Goal: Download file/media

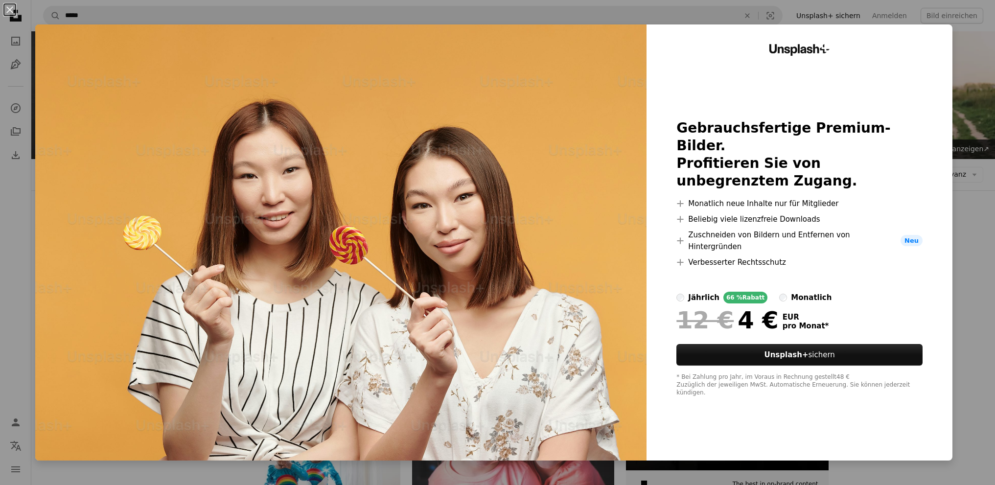
scroll to position [536, 0]
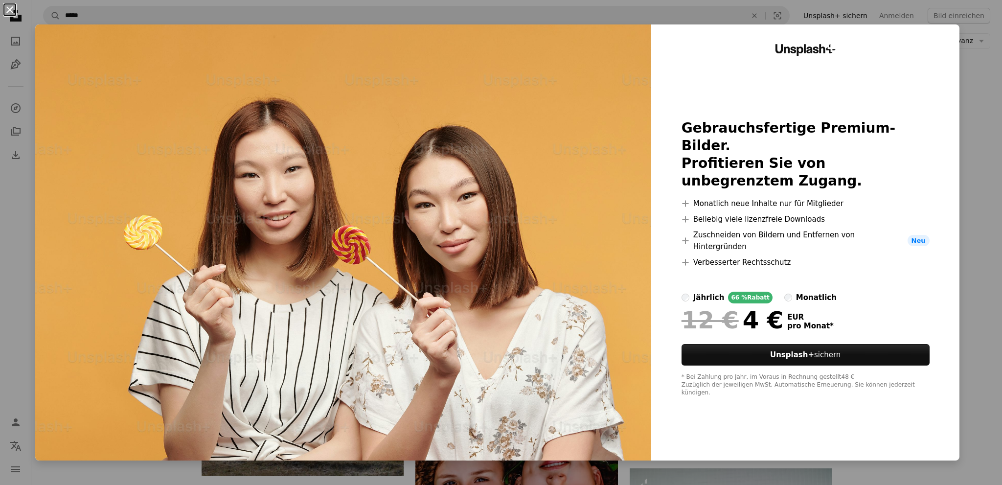
click at [8, 11] on button "An X shape" at bounding box center [10, 10] width 12 height 12
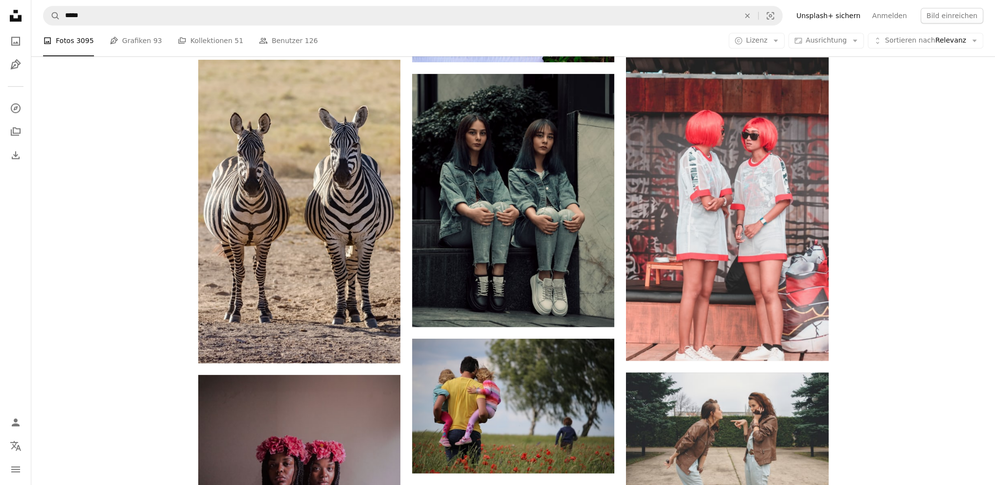
scroll to position [1110, 0]
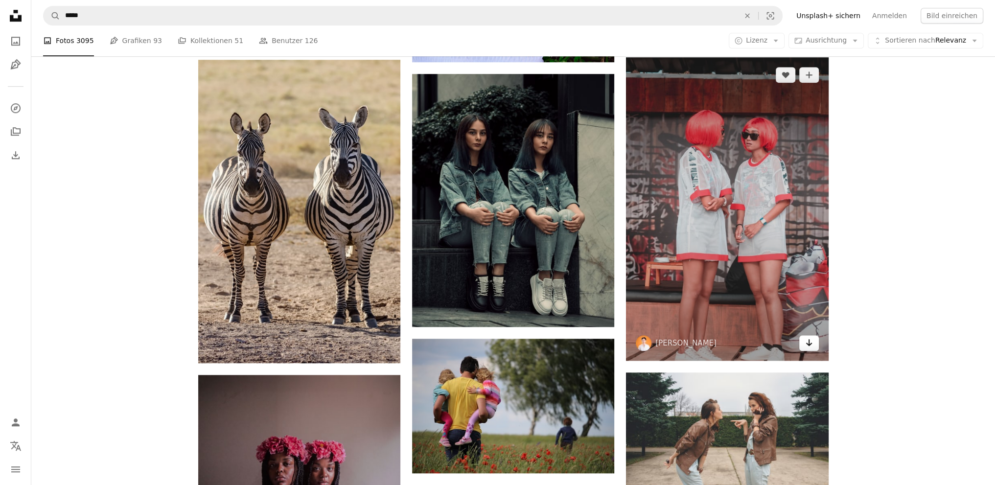
click at [811, 344] on icon "Arrow pointing down" at bounding box center [809, 343] width 8 height 12
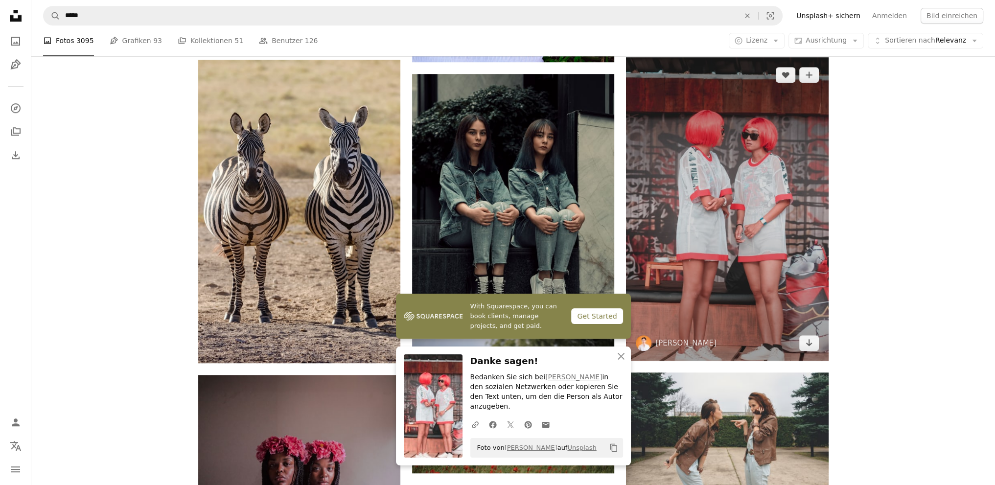
click at [652, 336] on span "[PERSON_NAME]" at bounding box center [676, 343] width 81 height 16
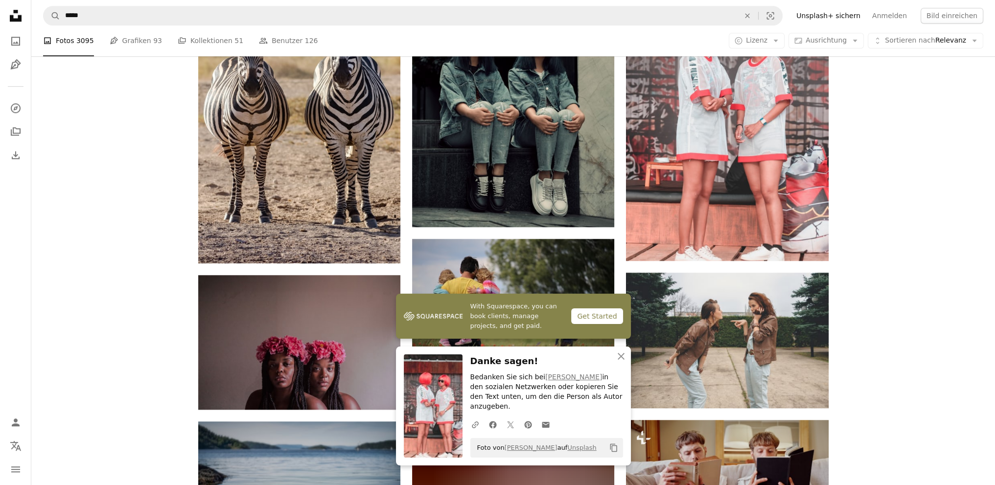
scroll to position [1212, 0]
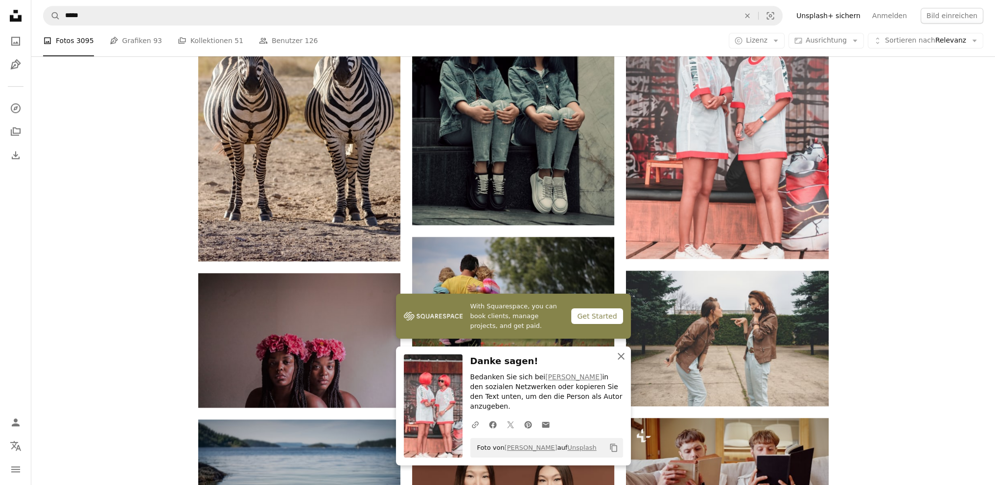
click at [628, 366] on button "An X shape Schließen" at bounding box center [621, 357] width 20 height 20
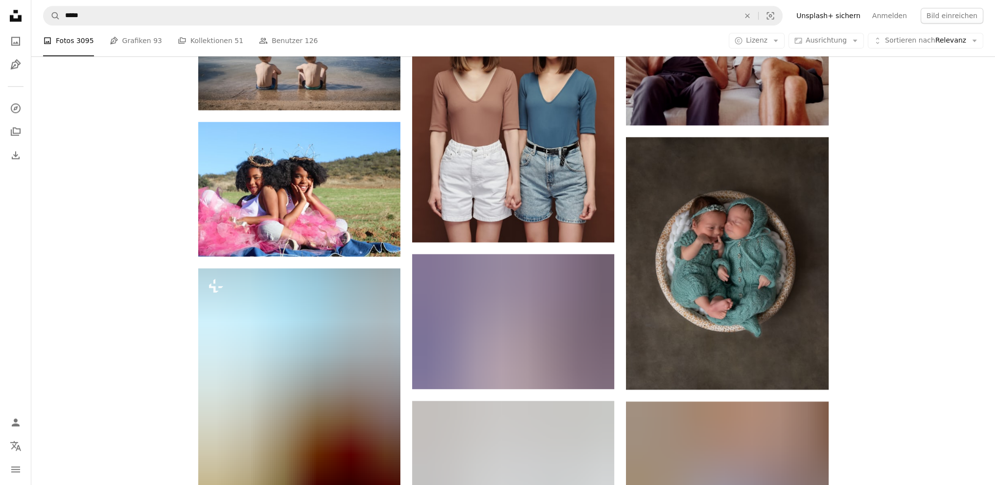
scroll to position [1657, 0]
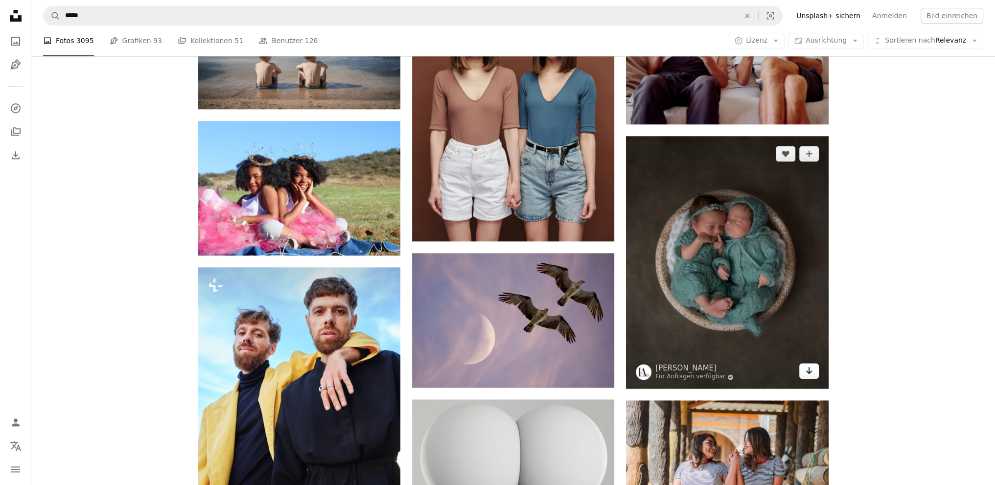
click at [815, 375] on link "Arrow pointing down" at bounding box center [809, 371] width 20 height 16
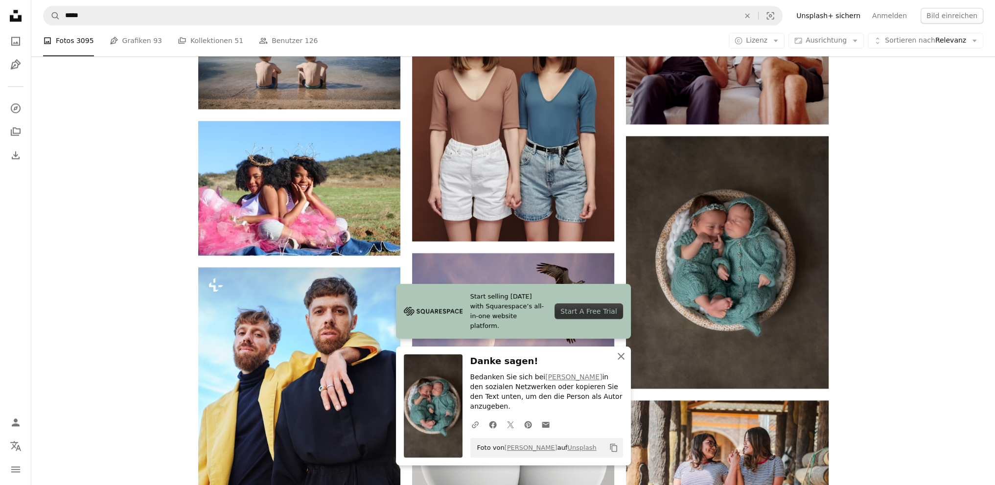
click at [619, 360] on icon "button" at bounding box center [621, 356] width 7 height 7
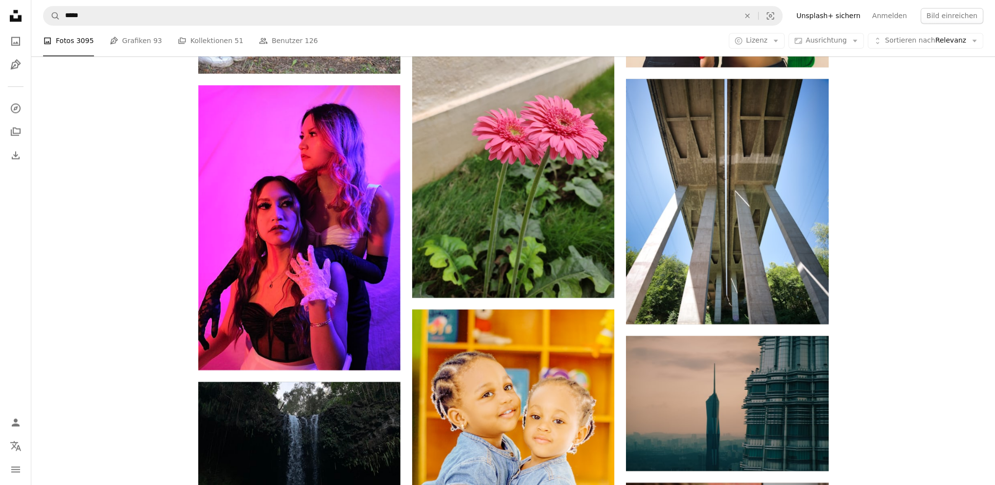
scroll to position [6995, 0]
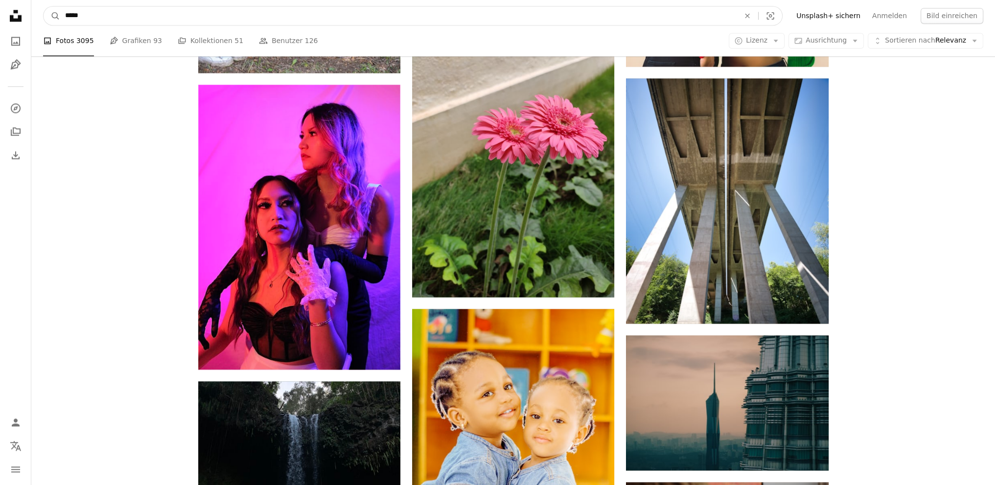
click at [121, 18] on input "*****" at bounding box center [398, 15] width 676 height 19
type input "**********"
click button "A magnifying glass" at bounding box center [52, 15] width 17 height 19
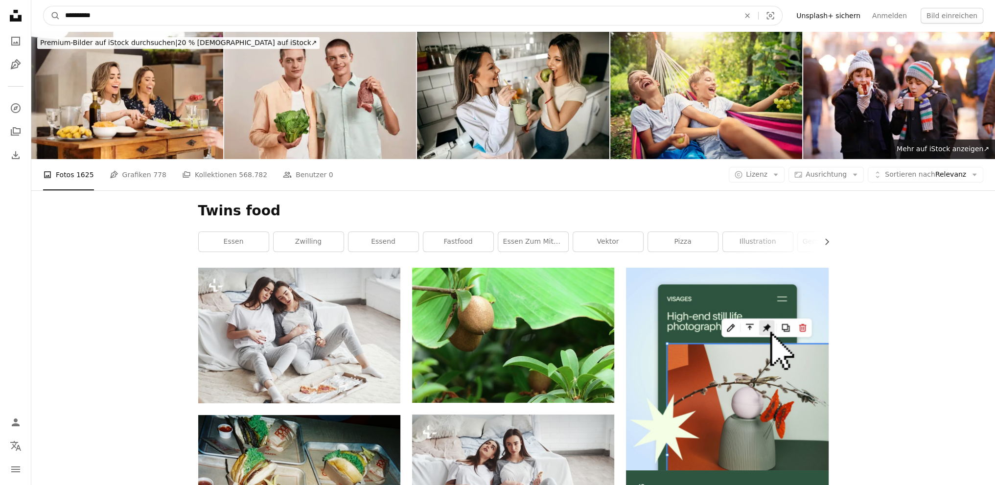
click at [104, 13] on input "**********" at bounding box center [398, 15] width 676 height 19
type input "*********"
click button "A magnifying glass" at bounding box center [52, 15] width 17 height 19
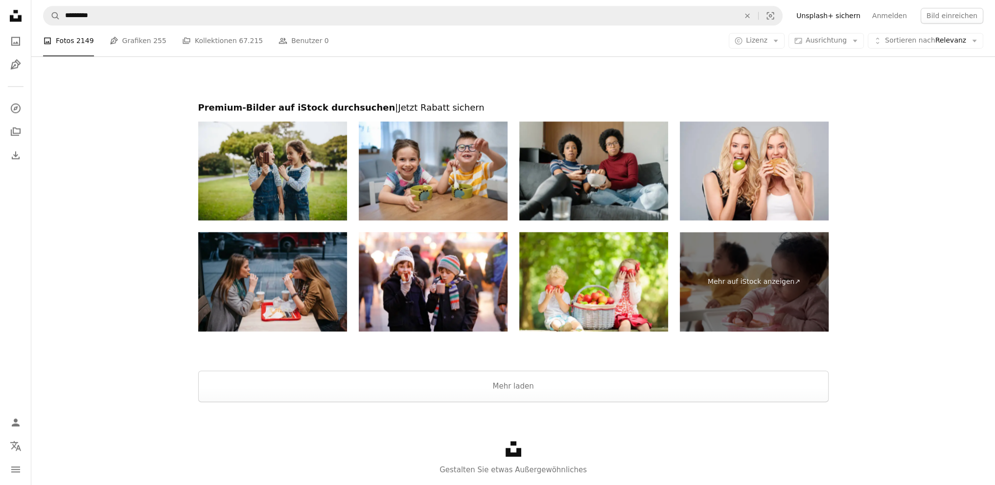
scroll to position [1870, 0]
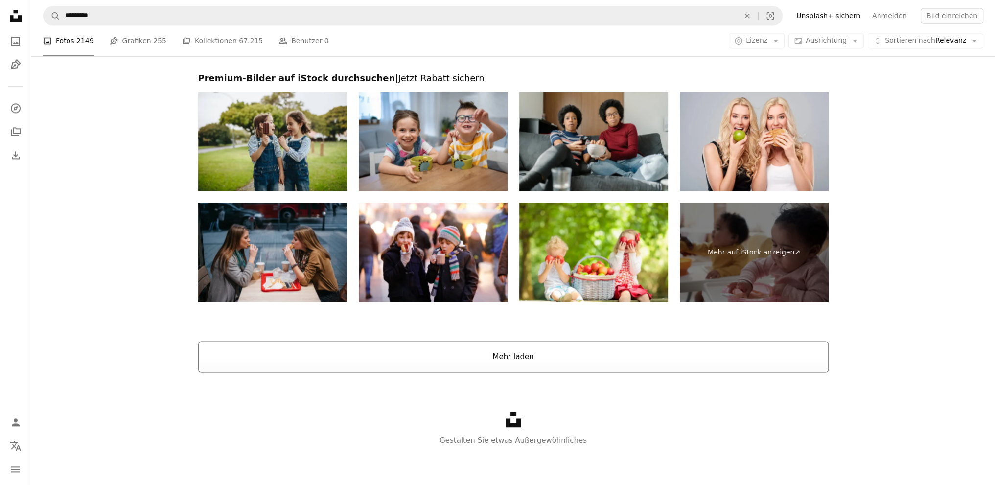
click at [515, 362] on button "Mehr laden" at bounding box center [513, 356] width 630 height 31
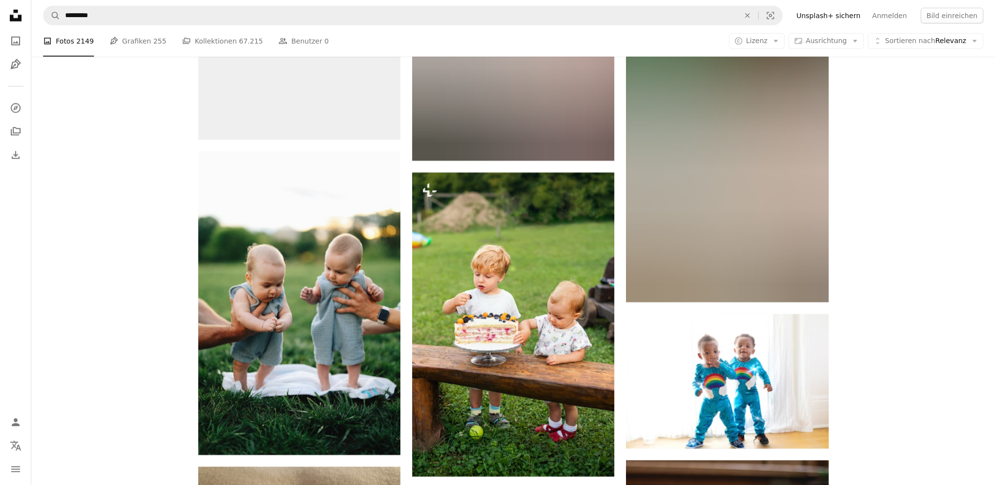
scroll to position [3109, 0]
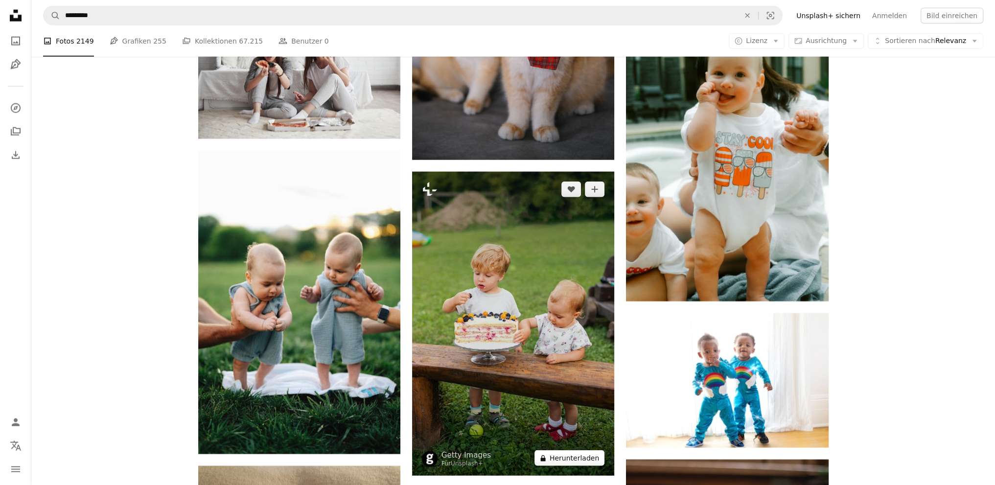
click at [586, 460] on button "A lock Herunterladen" at bounding box center [569, 458] width 70 height 16
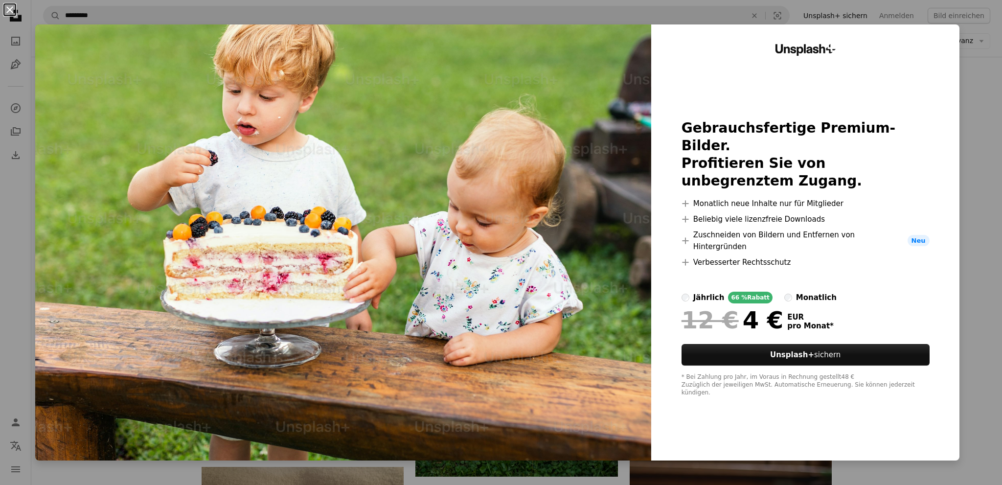
click at [11, 9] on button "An X shape" at bounding box center [10, 10] width 12 height 12
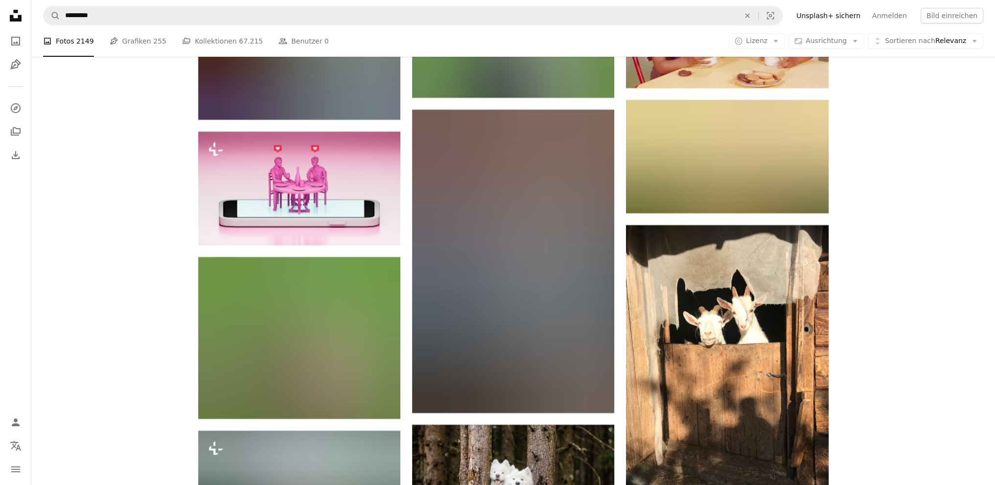
scroll to position [9808, 0]
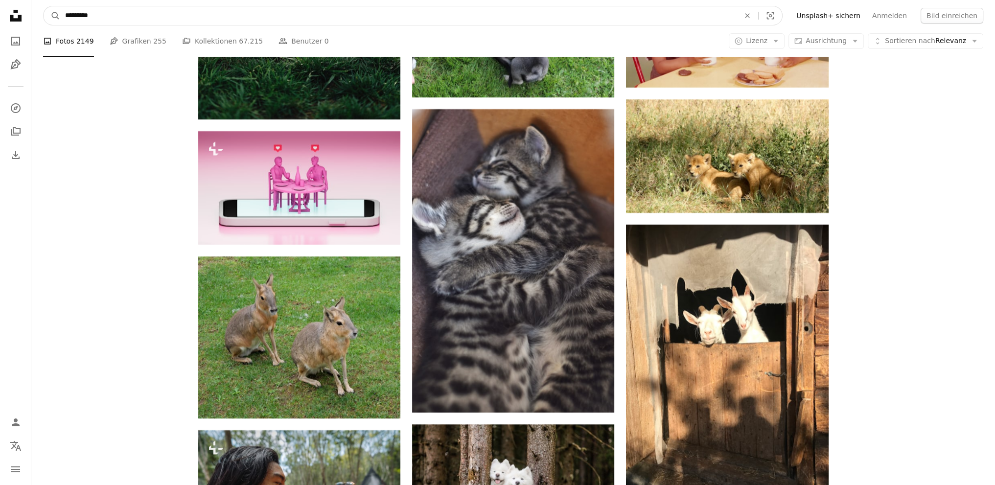
click at [139, 14] on input "*********" at bounding box center [398, 15] width 676 height 19
type input "*"
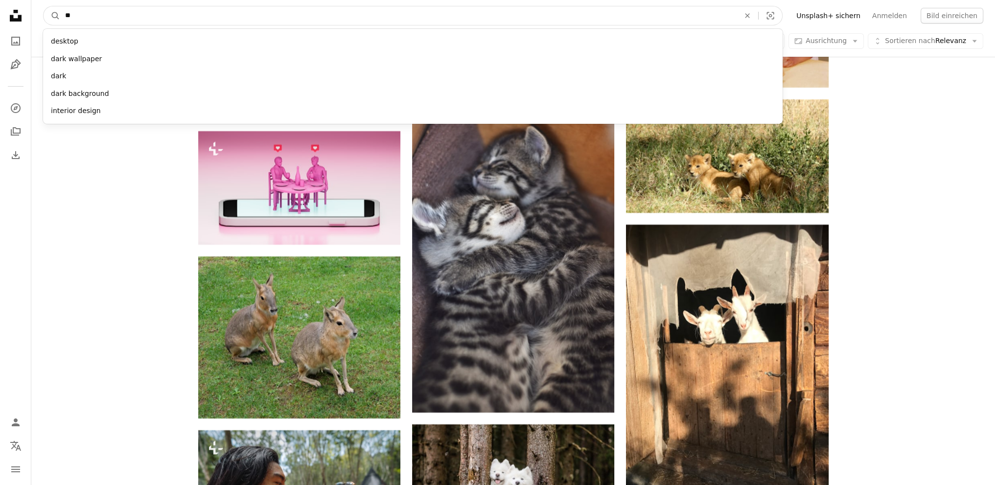
type input "***"
click button "A magnifying glass" at bounding box center [52, 15] width 17 height 19
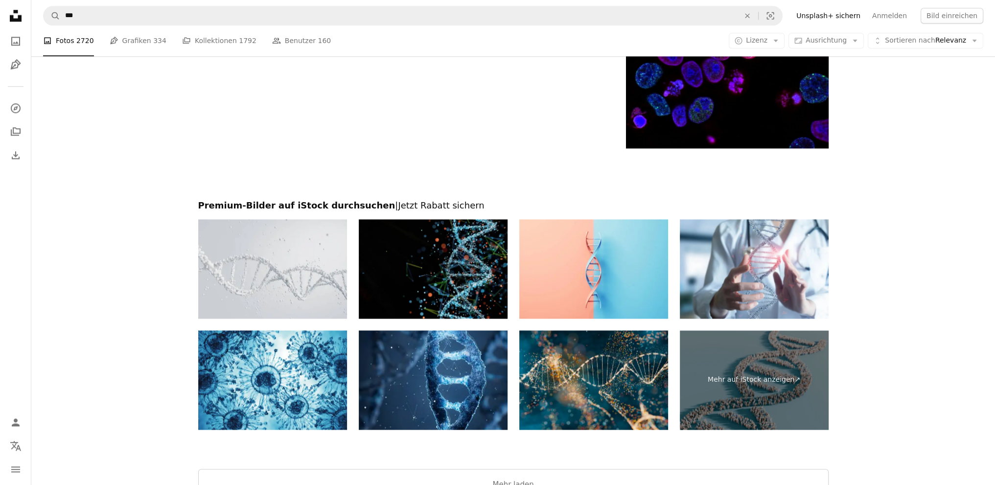
scroll to position [1756, 0]
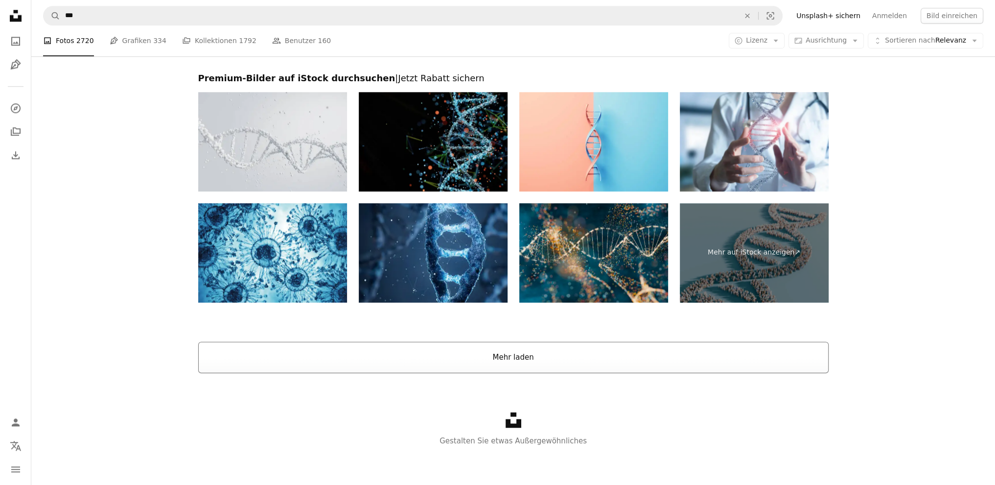
click at [504, 366] on button "Mehr laden" at bounding box center [513, 357] width 630 height 31
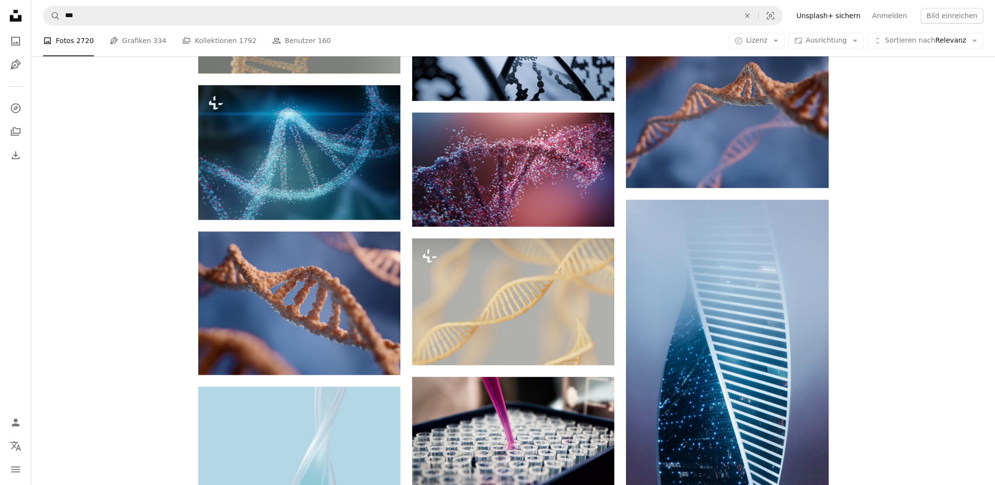
scroll to position [910, 0]
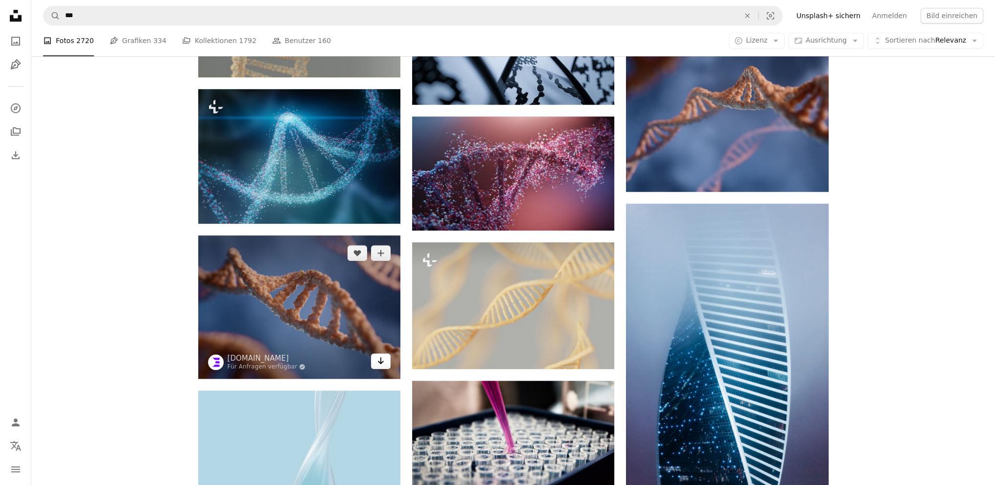
click at [384, 363] on icon "Arrow pointing down" at bounding box center [381, 361] width 8 height 12
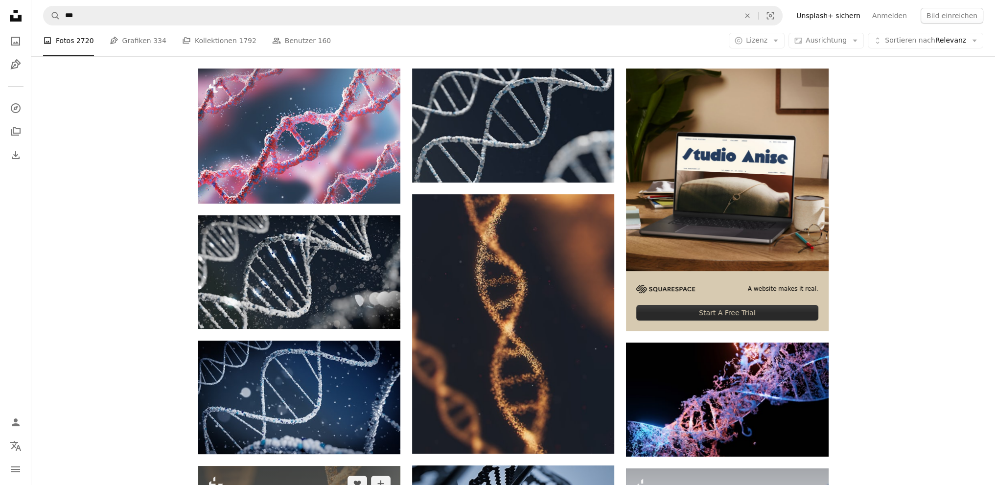
scroll to position [0, 0]
